Goal: Find contact information: Find contact information

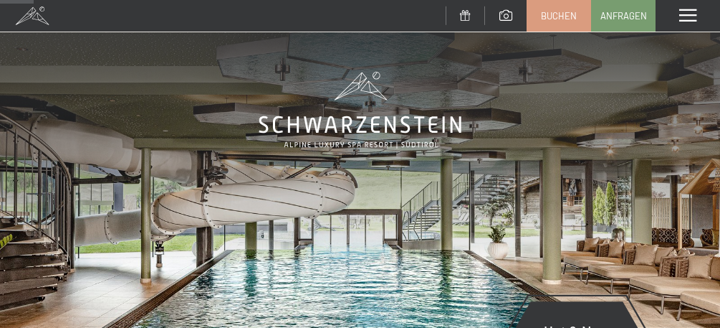
click at [685, 10] on span at bounding box center [687, 15] width 17 height 13
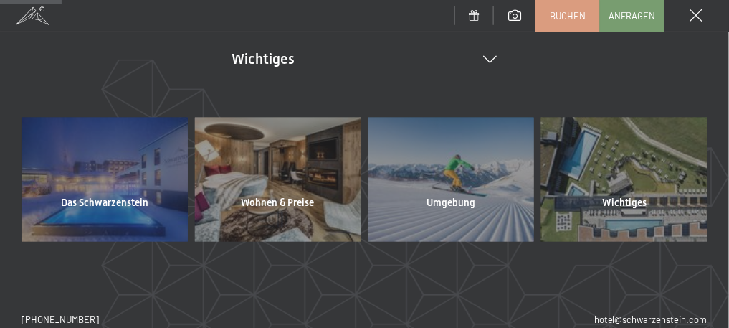
scroll to position [473, 0]
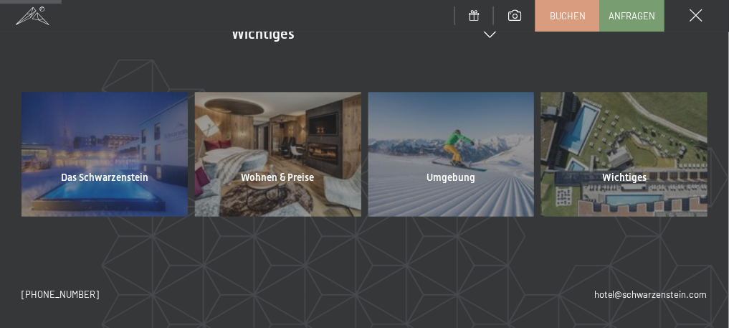
drag, startPoint x: 96, startPoint y: 292, endPoint x: 15, endPoint y: 300, distance: 81.4
click at [15, 300] on div "DE IT EN Gutschein Bildergalerie Anfragen Buchen DE IT EN Das Schwarzenstein Ne…" at bounding box center [364, 179] width 729 height 295
drag, startPoint x: 15, startPoint y: 300, endPoint x: 135, endPoint y: 296, distance: 119.7
click at [135, 296] on div "DE IT EN Gutschein Bildergalerie Anfragen Buchen DE IT EN Das Schwarzenstein Ne…" at bounding box center [364, 179] width 729 height 295
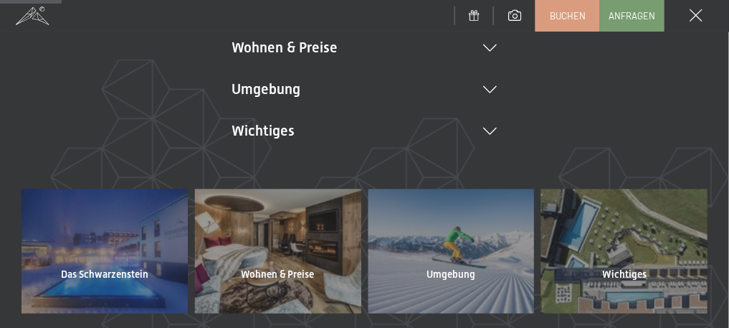
scroll to position [301, 0]
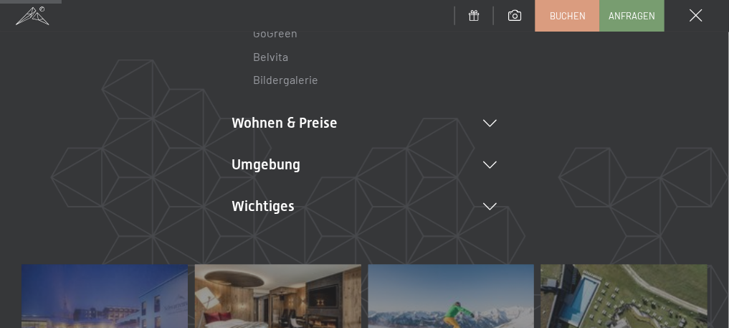
click at [639, 14] on span "Anfragen" at bounding box center [632, 15] width 47 height 13
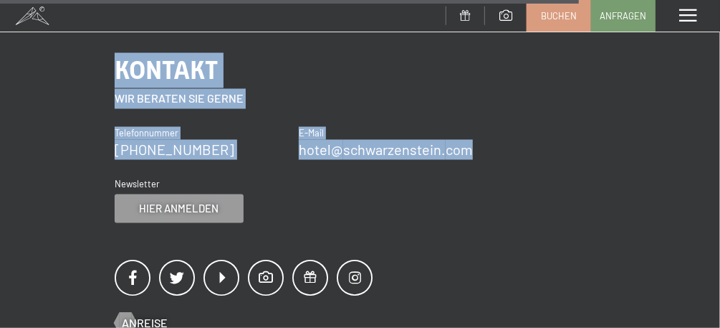
drag, startPoint x: 115, startPoint y: 56, endPoint x: 483, endPoint y: 141, distance: 378.1
click at [483, 141] on div "Kontakt Wir beraten Sie gerne Telefonnummer [PHONE_NUMBER] E-Mail hotel@ no-spa…" at bounding box center [360, 138] width 491 height 170
copy div "Kontakt Wir beraten Sie gerne Telefonnummer [PHONE_NUMBER] E-Mail hotel@ no-spa…"
